Goal: Find specific fact: Find contact information

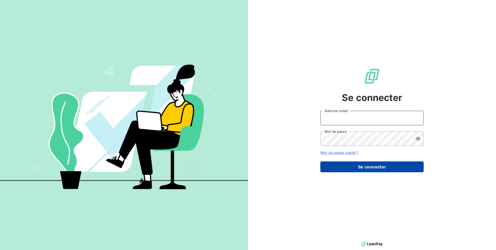
type input "[EMAIL_ADDRESS][DOMAIN_NAME]"
click at [396, 166] on button "Se connecter" at bounding box center [371, 166] width 103 height 11
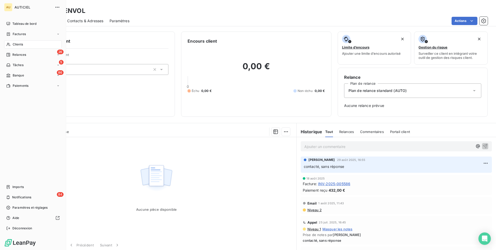
click at [20, 42] on span "Clients" at bounding box center [18, 44] width 10 height 5
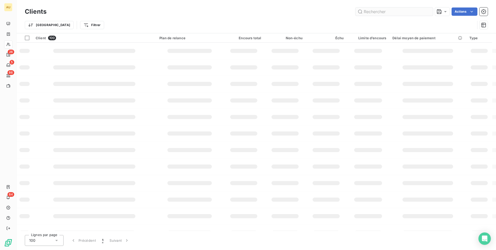
click at [370, 12] on input "text" at bounding box center [393, 11] width 77 height 8
type input "papillons"
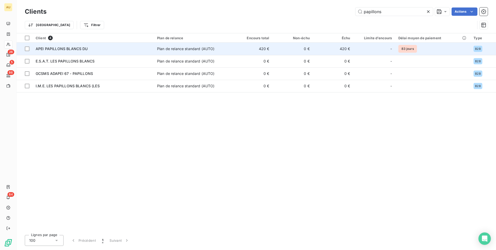
click at [56, 49] on span "APEI PAPILLONS BLANCS DU" at bounding box center [62, 48] width 52 height 4
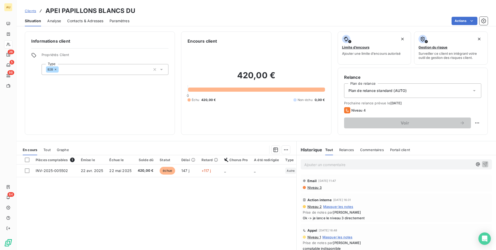
click at [91, 20] on span "Contacts & Adresses" at bounding box center [85, 20] width 36 height 5
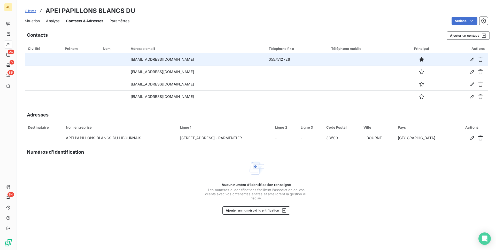
click at [266, 60] on td "0557512726" at bounding box center [297, 59] width 63 height 12
copy td "0557512726"
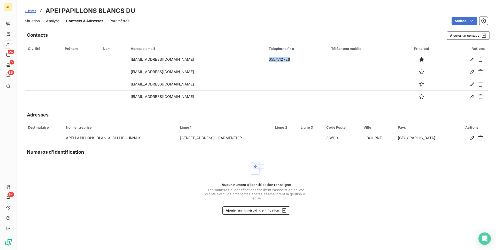
click at [39, 21] on span "Situation" at bounding box center [32, 20] width 15 height 5
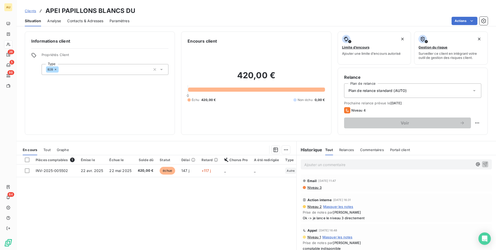
click at [87, 21] on span "Contacts & Adresses" at bounding box center [85, 20] width 36 height 5
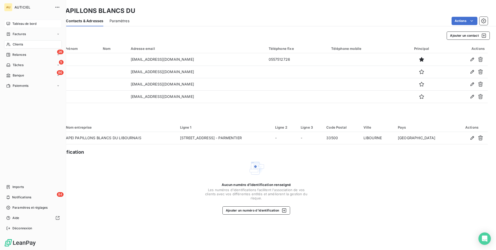
click at [15, 24] on span "Tableau de bord" at bounding box center [24, 23] width 24 height 5
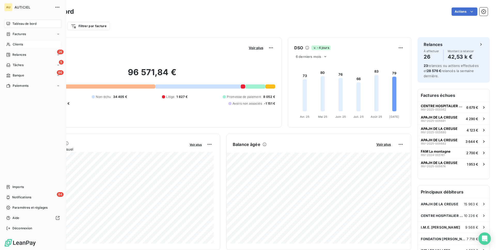
click at [16, 45] on span "Clients" at bounding box center [18, 44] width 10 height 5
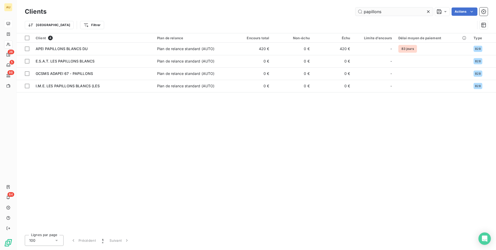
click at [377, 13] on input "papillons" at bounding box center [393, 11] width 77 height 8
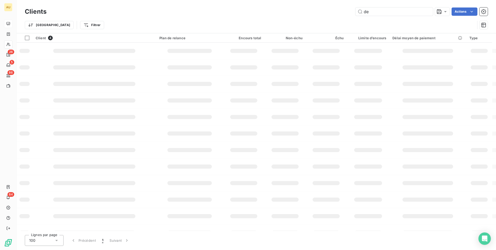
type input "d"
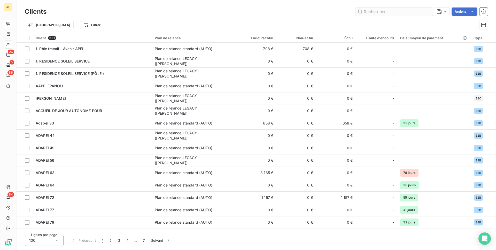
click at [378, 11] on input "text" at bounding box center [393, 11] width 77 height 8
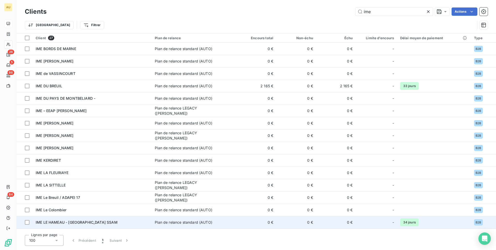
type input "ime"
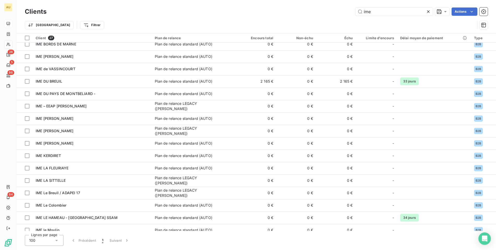
scroll to position [10, 0]
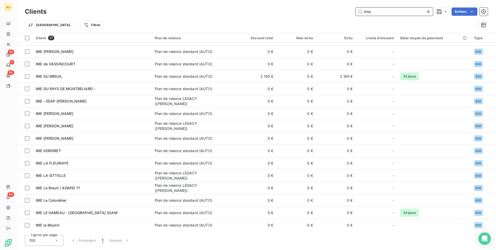
drag, startPoint x: 377, startPoint y: 13, endPoint x: 335, endPoint y: 13, distance: 42.1
click at [339, 13] on div "ime Actions" at bounding box center [270, 11] width 435 height 8
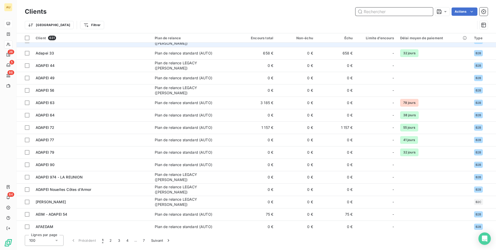
scroll to position [0, 0]
